Goal: Information Seeking & Learning: Learn about a topic

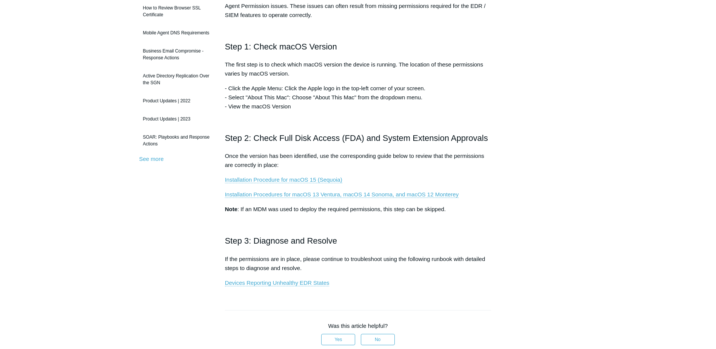
scroll to position [189, 0]
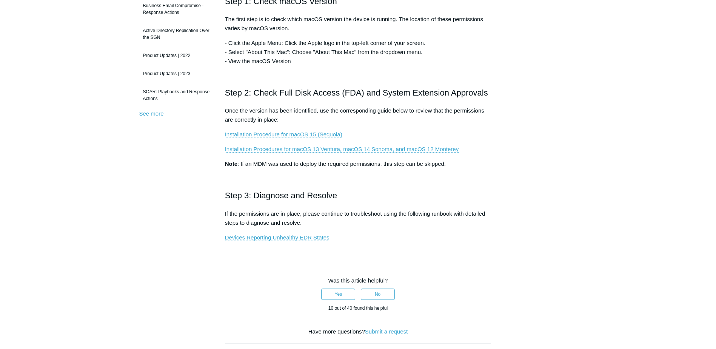
click at [317, 134] on link "Installation Procedure for macOS 15 (Sequoia)" at bounding box center [283, 134] width 117 height 7
click at [309, 236] on link "Devices Reporting Unhealthy EDR States" at bounding box center [277, 237] width 105 height 7
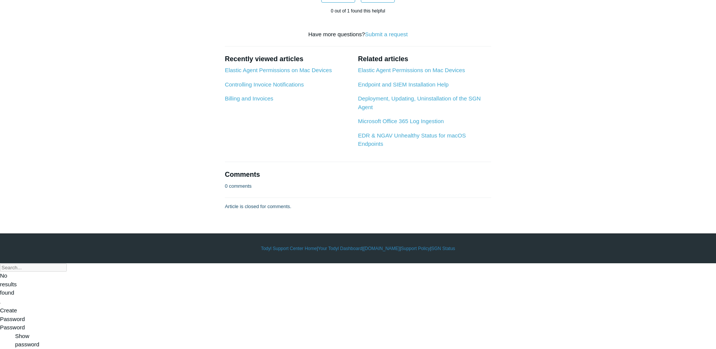
scroll to position [1094, 0]
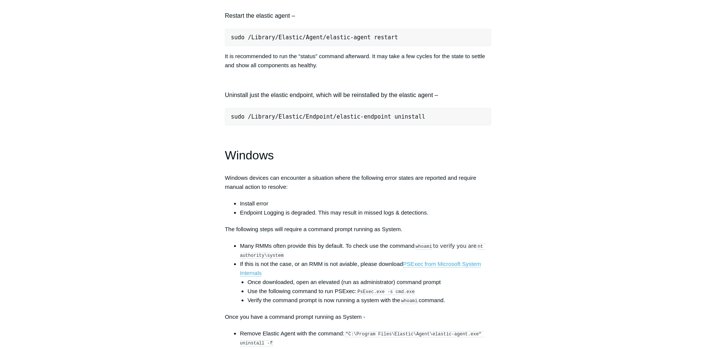
scroll to position [793, 0]
